Goal: Use online tool/utility: Utilize a website feature to perform a specific function

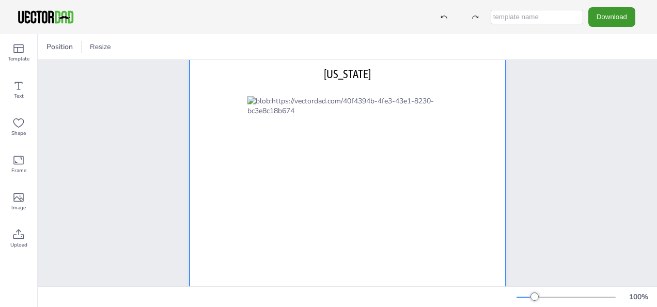
scroll to position [52, 0]
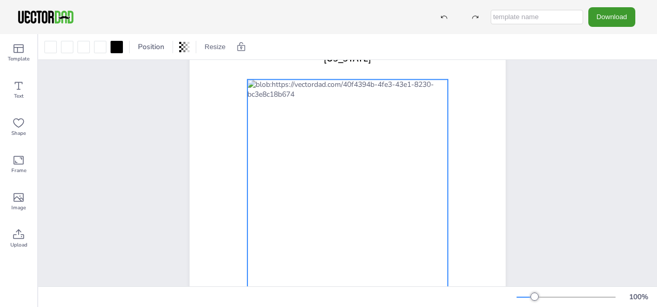
click at [348, 97] on div at bounding box center [347, 237] width 200 height 314
click at [287, 102] on div at bounding box center [347, 237] width 200 height 314
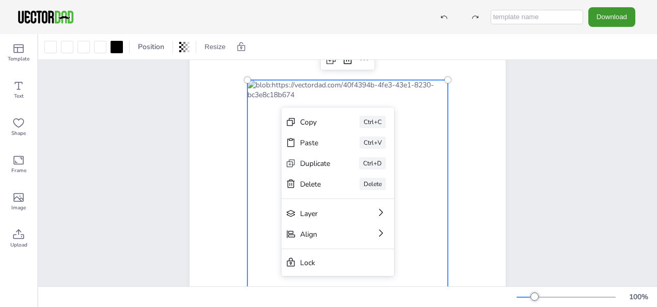
click at [293, 98] on div at bounding box center [347, 237] width 200 height 314
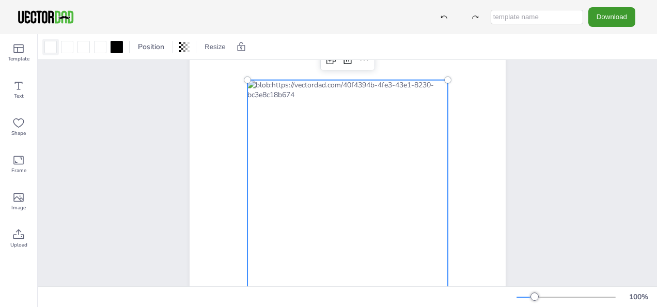
click at [56, 48] on div at bounding box center [50, 47] width 12 height 12
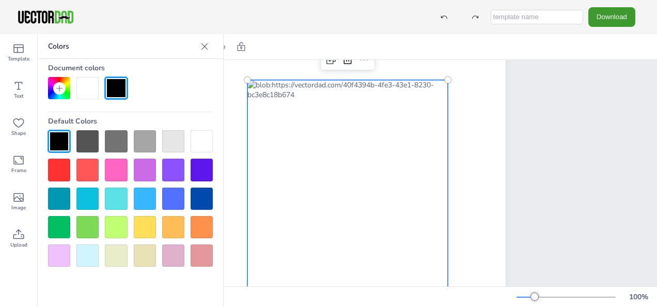
click at [124, 223] on div at bounding box center [116, 227] width 22 height 22
click at [125, 222] on div at bounding box center [116, 227] width 22 height 22
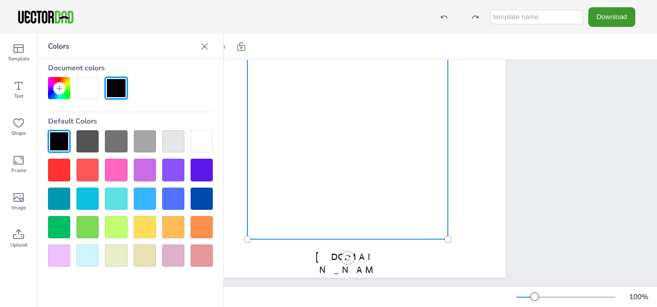
scroll to position [155, 0]
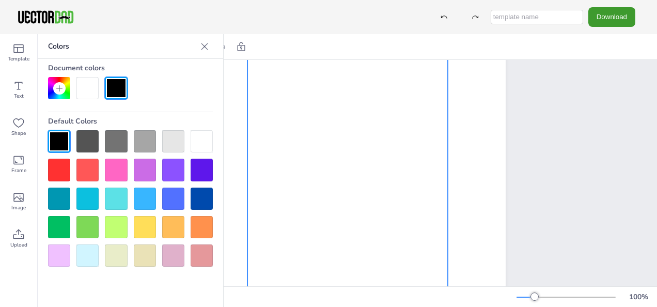
click at [204, 45] on icon at bounding box center [204, 46] width 7 height 7
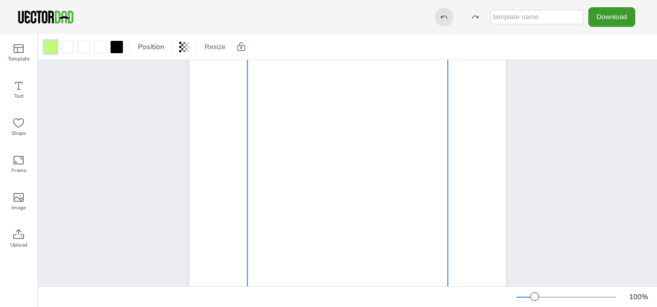
click at [446, 15] on icon at bounding box center [443, 16] width 7 height 7
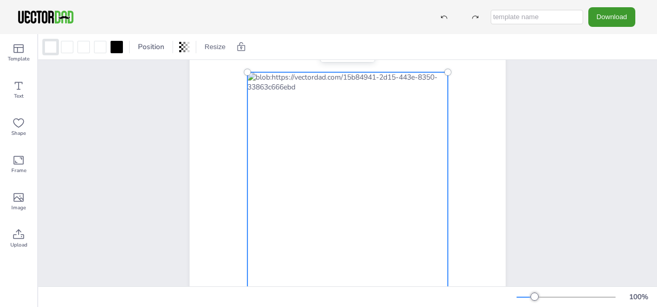
scroll to position [0, 0]
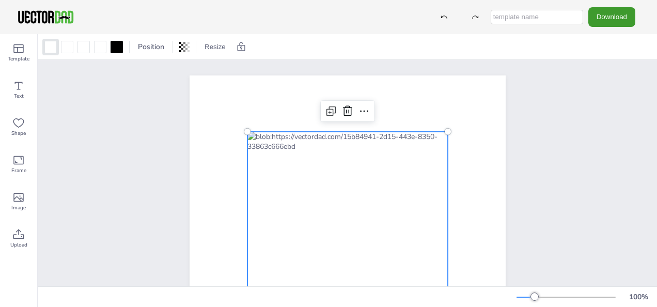
click at [288, 153] on div at bounding box center [347, 289] width 200 height 314
click at [358, 108] on icon at bounding box center [364, 111] width 12 height 12
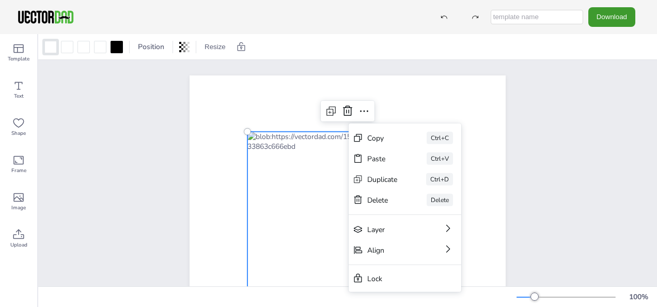
click at [99, 103] on div "[DOMAIN_NAME] [US_STATE] Copy Ctrl+C Paste Ctrl+V Duplicate Ctrl+D Delete Delet…" at bounding box center [347, 279] width 619 height 439
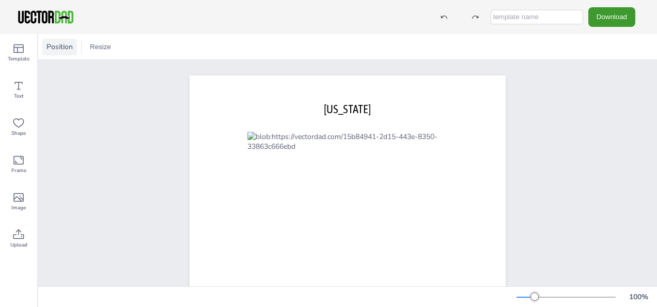
click at [67, 48] on span "Position" at bounding box center [59, 47] width 30 height 10
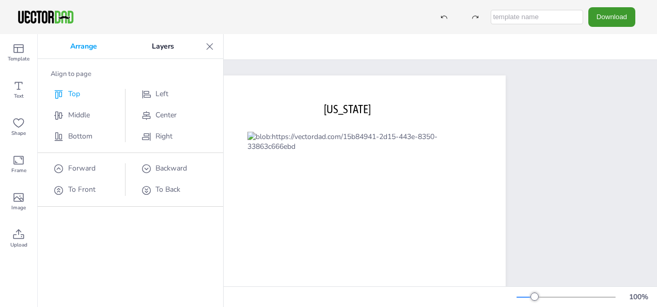
click at [78, 91] on span "Top" at bounding box center [74, 94] width 12 height 10
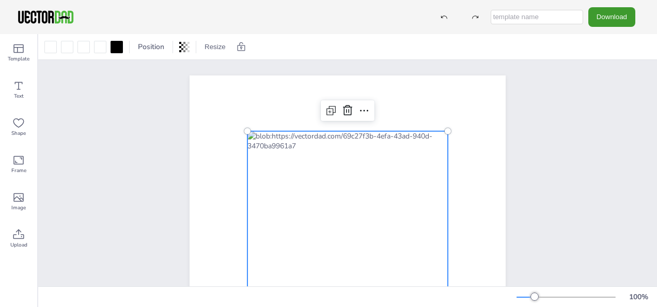
click at [293, 156] on div at bounding box center [347, 288] width 200 height 314
click at [289, 156] on div at bounding box center [347, 288] width 200 height 314
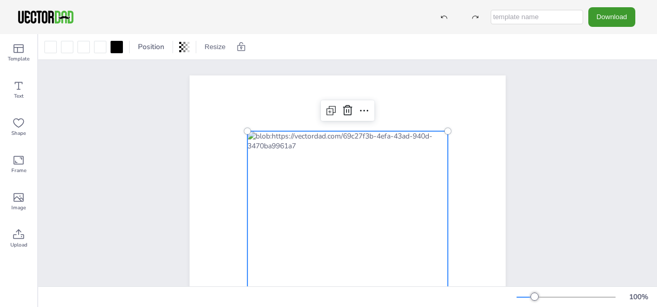
click at [289, 156] on div at bounding box center [347, 288] width 200 height 314
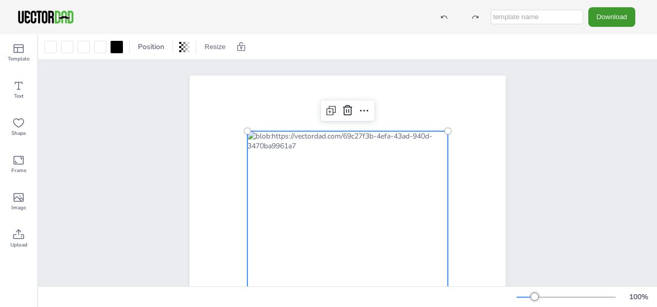
click at [289, 156] on div at bounding box center [347, 288] width 200 height 314
click at [288, 156] on div at bounding box center [347, 288] width 200 height 314
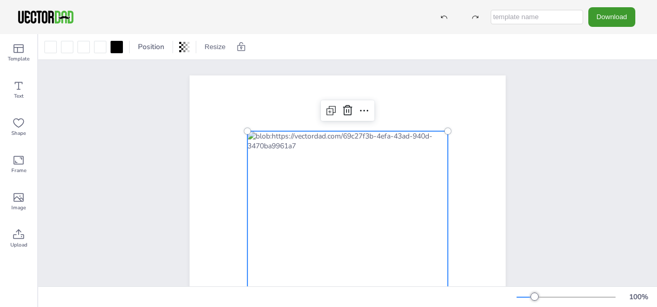
click at [287, 156] on div at bounding box center [347, 288] width 200 height 314
click at [286, 156] on div at bounding box center [347, 289] width 200 height 314
click at [285, 156] on div at bounding box center [347, 290] width 200 height 314
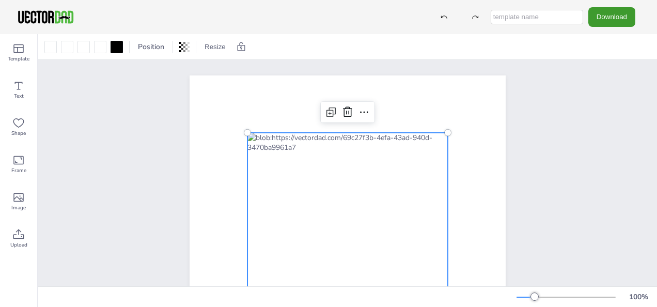
click at [289, 165] on div at bounding box center [347, 290] width 200 height 314
click at [288, 165] on div at bounding box center [347, 290] width 200 height 314
click at [286, 155] on div at bounding box center [347, 290] width 200 height 314
click at [287, 157] on div at bounding box center [347, 290] width 200 height 314
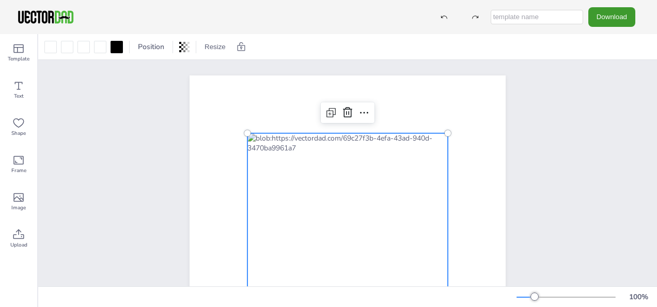
click at [287, 157] on div at bounding box center [347, 290] width 200 height 314
click at [290, 157] on div at bounding box center [347, 290] width 200 height 314
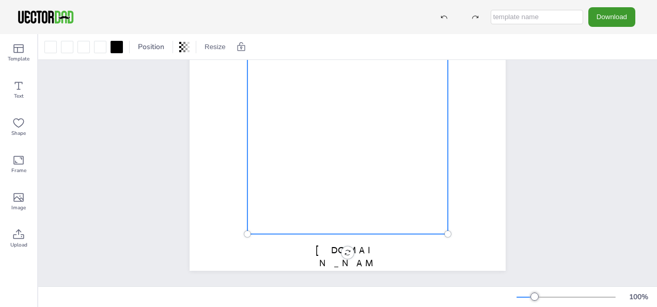
scroll to position [221, 0]
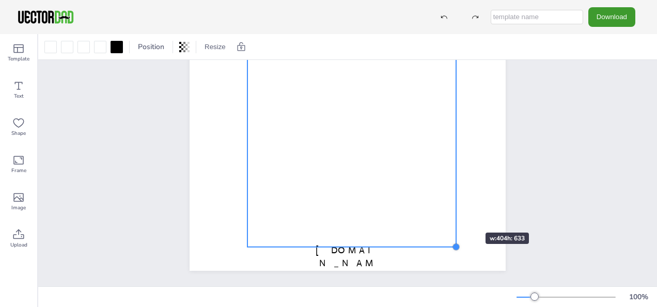
drag, startPoint x: 446, startPoint y: 223, endPoint x: 454, endPoint y: 214, distance: 12.1
click at [454, 214] on div "[DOMAIN_NAME] [US_STATE]" at bounding box center [348, 66] width 316 height 408
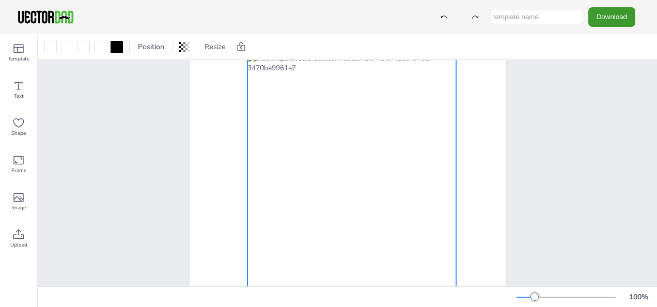
scroll to position [66, 0]
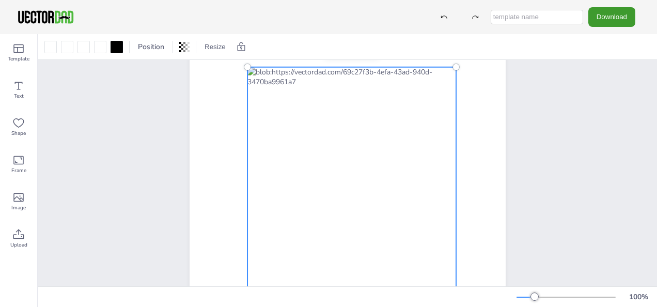
click at [290, 92] on div at bounding box center [351, 230] width 209 height 327
click at [286, 92] on div at bounding box center [351, 230] width 209 height 327
click at [47, 48] on div at bounding box center [50, 47] width 12 height 12
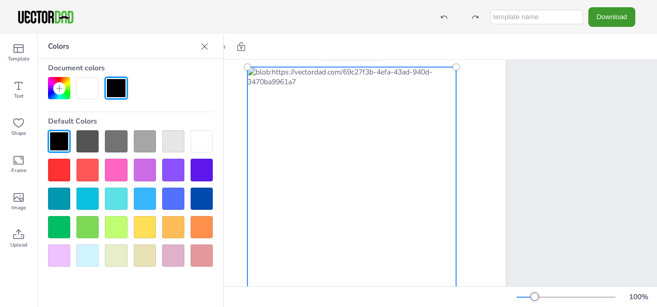
click at [91, 138] on div at bounding box center [87, 141] width 22 height 22
click at [206, 140] on div at bounding box center [202, 141] width 22 height 22
click at [286, 91] on div at bounding box center [351, 230] width 209 height 327
click at [21, 166] on icon at bounding box center [18, 160] width 12 height 12
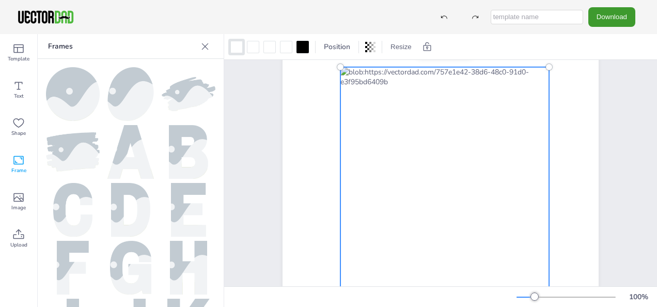
click at [126, 89] on img at bounding box center [130, 94] width 46 height 54
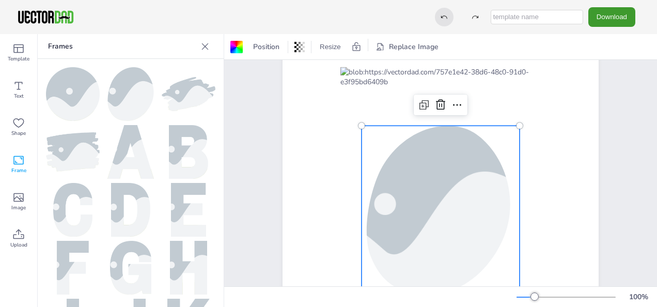
click at [439, 15] on div "Download" at bounding box center [535, 16] width 212 height 19
click at [448, 19] on icon at bounding box center [443, 16] width 7 height 7
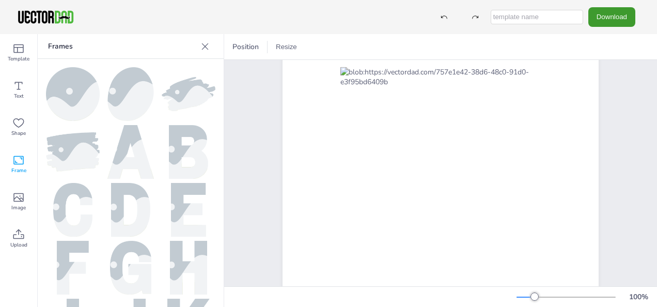
click at [211, 46] on div at bounding box center [205, 46] width 17 height 17
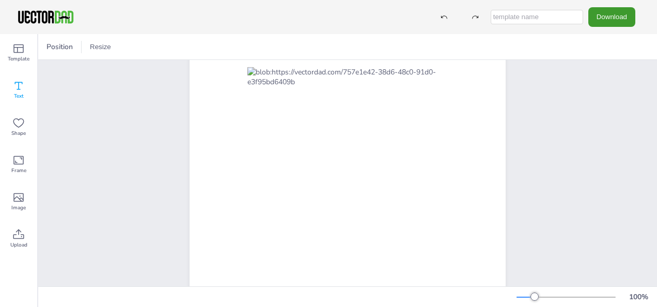
click at [12, 85] on div "Text" at bounding box center [18, 89] width 37 height 37
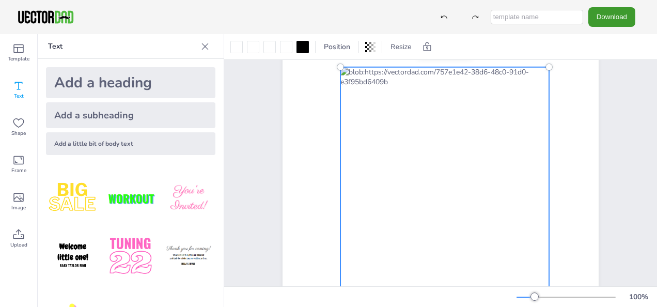
click at [383, 95] on div at bounding box center [444, 230] width 209 height 327
click at [383, 90] on div at bounding box center [444, 230] width 209 height 327
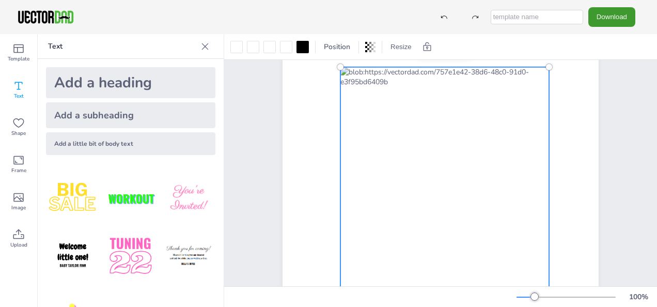
click at [383, 90] on div at bounding box center [444, 230] width 209 height 327
click at [253, 46] on div at bounding box center [253, 47] width 12 height 12
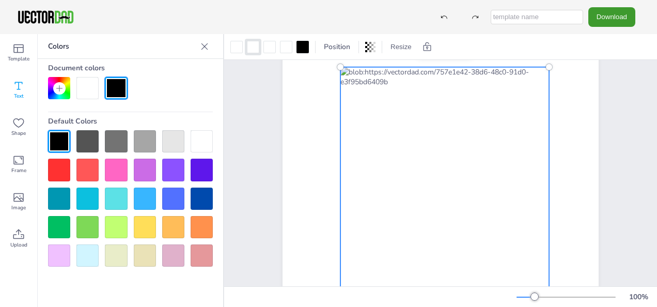
click at [115, 162] on div at bounding box center [116, 170] width 22 height 22
click at [422, 81] on div at bounding box center [444, 230] width 209 height 327
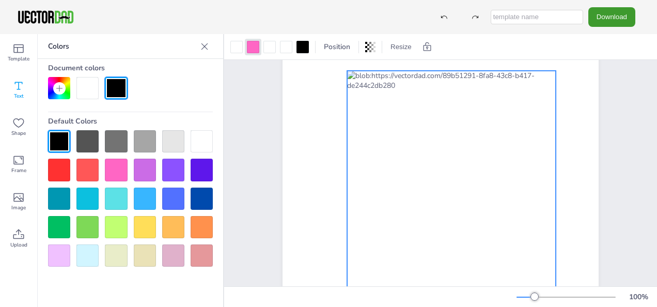
drag, startPoint x: 422, startPoint y: 81, endPoint x: 429, endPoint y: 85, distance: 7.9
click at [429, 85] on div at bounding box center [451, 234] width 209 height 327
click at [394, 95] on div at bounding box center [451, 234] width 209 height 327
click at [431, 85] on div at bounding box center [451, 234] width 209 height 327
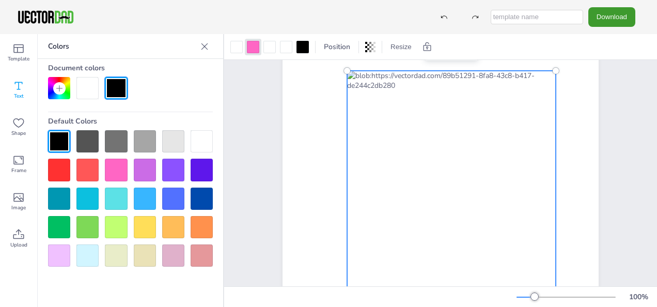
click at [385, 92] on div at bounding box center [451, 234] width 209 height 327
click at [203, 147] on div at bounding box center [202, 141] width 22 height 22
click at [618, 15] on button "Download" at bounding box center [611, 16] width 47 height 19
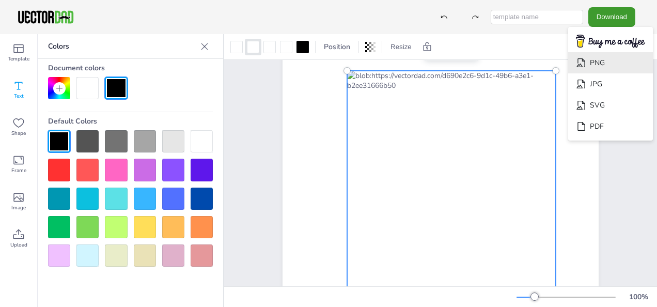
click at [606, 65] on li "PNG" at bounding box center [610, 62] width 85 height 21
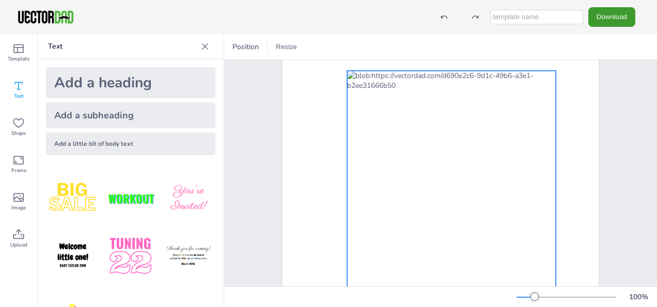
click at [418, 162] on div at bounding box center [451, 234] width 209 height 327
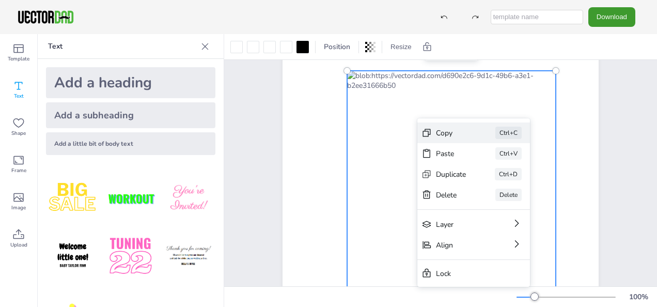
click at [450, 133] on div "Copy" at bounding box center [451, 133] width 30 height 10
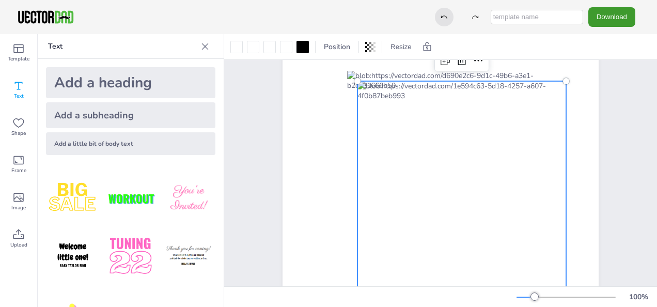
click at [445, 13] on icon at bounding box center [443, 16] width 7 height 7
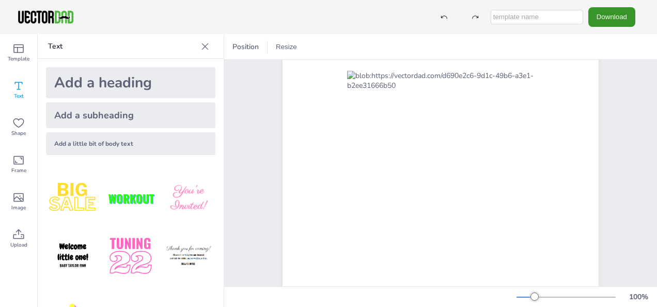
click at [607, 11] on button "Download" at bounding box center [611, 16] width 47 height 19
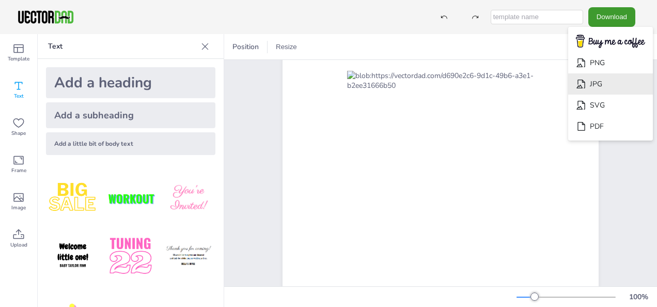
click at [596, 84] on li "JPG" at bounding box center [610, 83] width 85 height 21
